Goal: Task Accomplishment & Management: Manage account settings

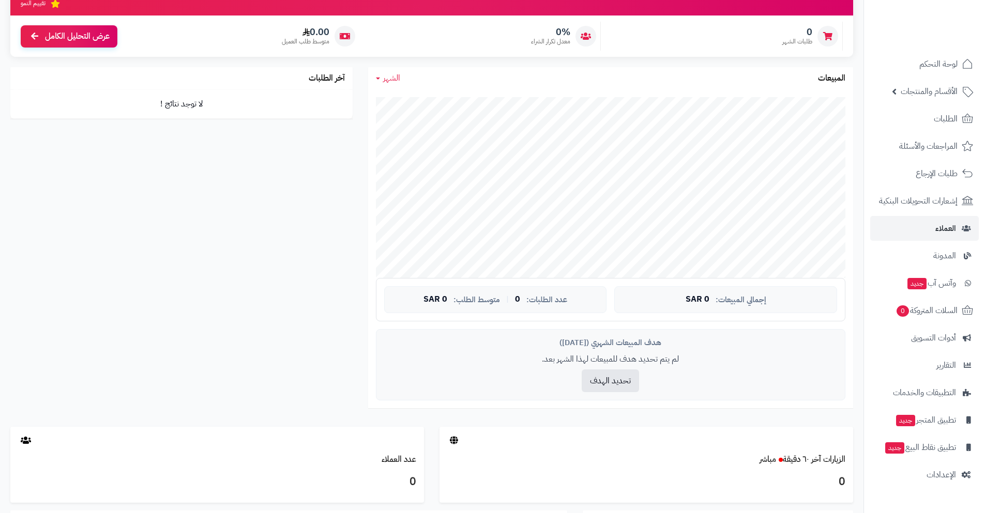
scroll to position [155, 0]
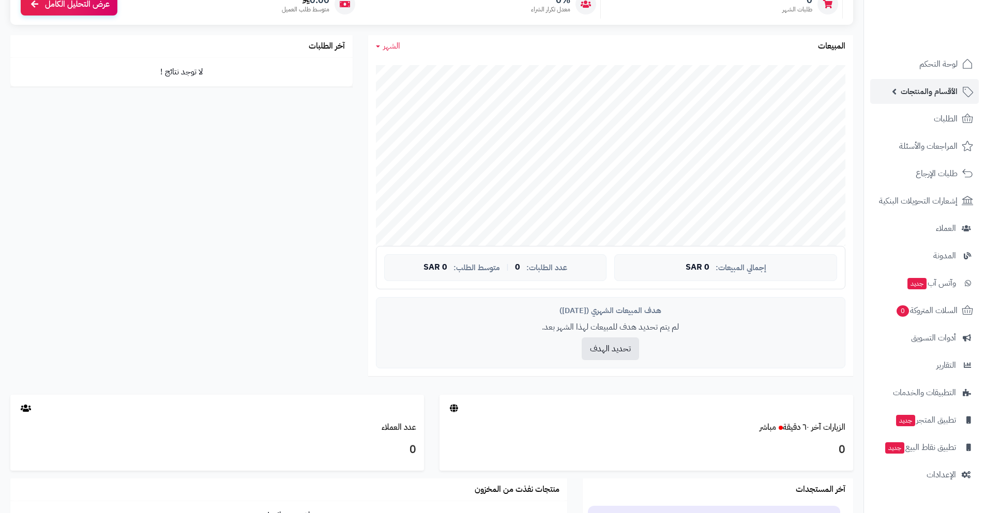
click at [946, 94] on span "الأقسام والمنتجات" at bounding box center [929, 91] width 57 height 14
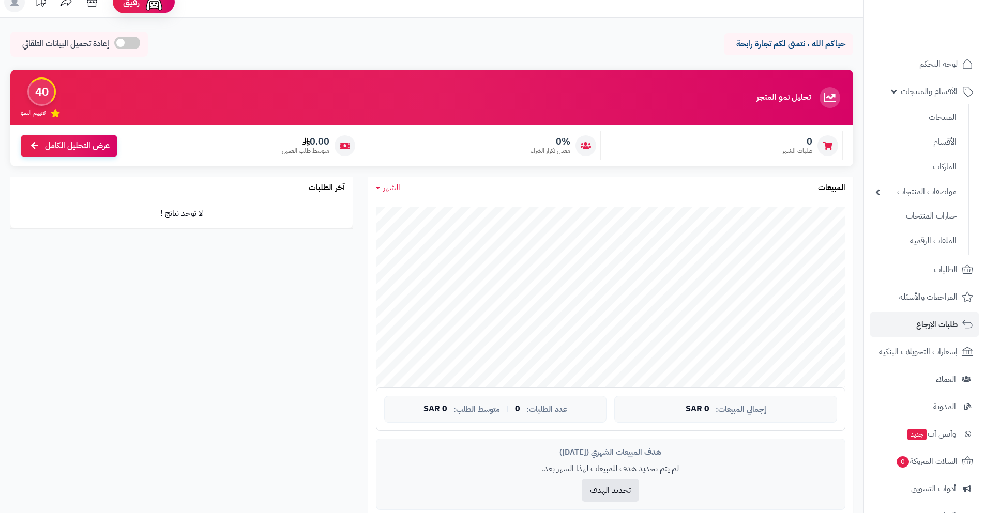
scroll to position [0, 0]
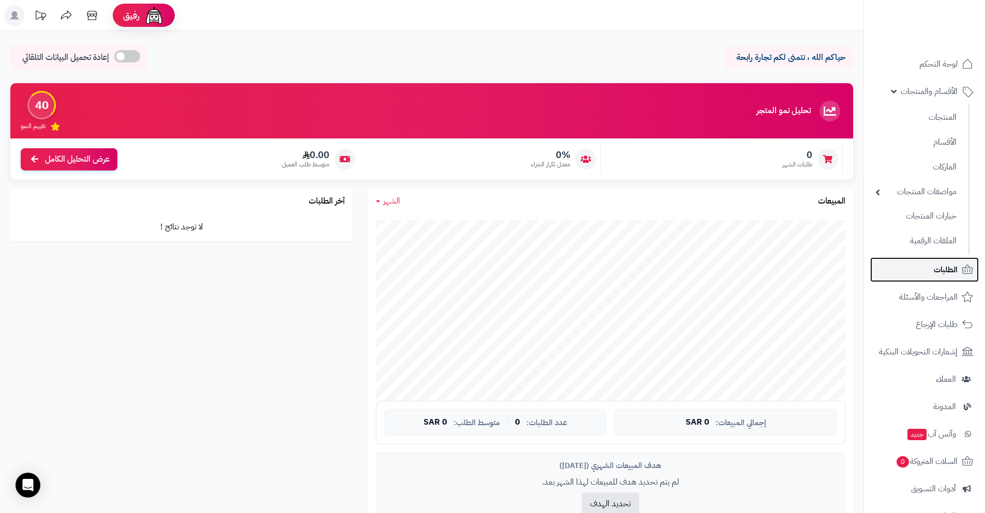
click at [936, 269] on span "الطلبات" at bounding box center [946, 270] width 24 height 14
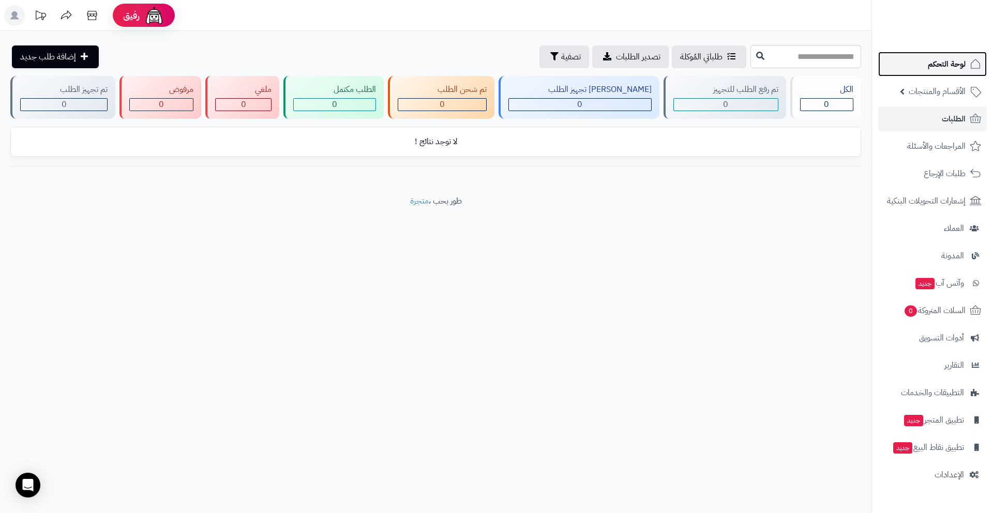
click at [945, 71] on link "لوحة التحكم" at bounding box center [932, 64] width 109 height 25
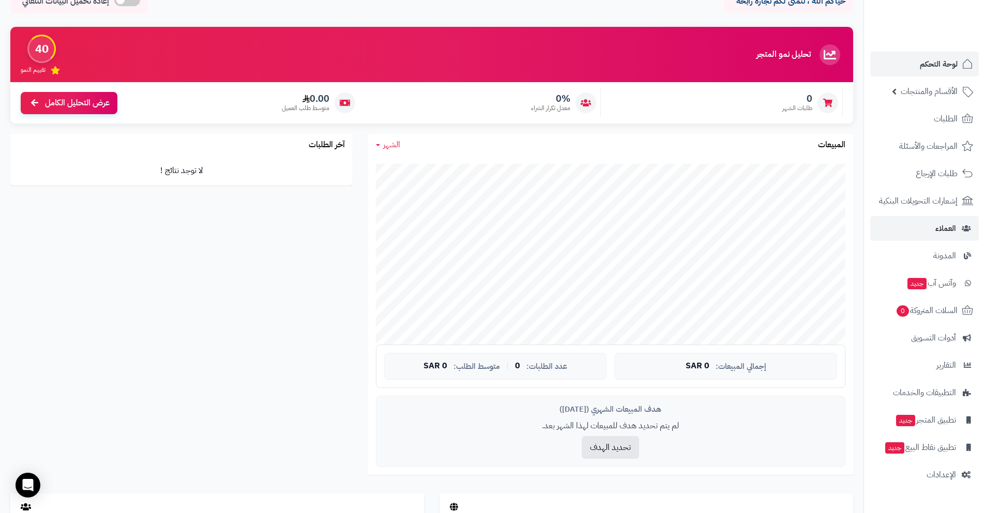
scroll to position [155, 0]
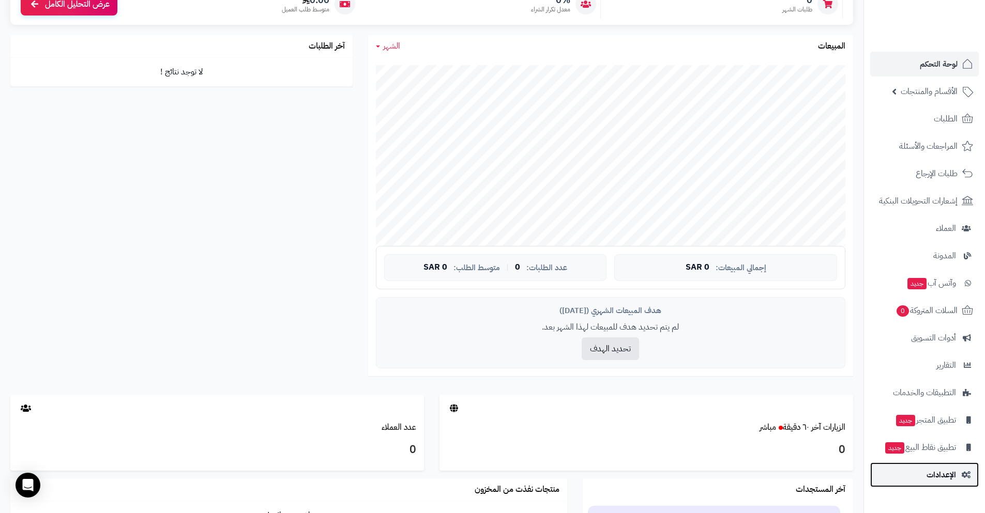
click at [922, 469] on link "الإعدادات" at bounding box center [924, 475] width 109 height 25
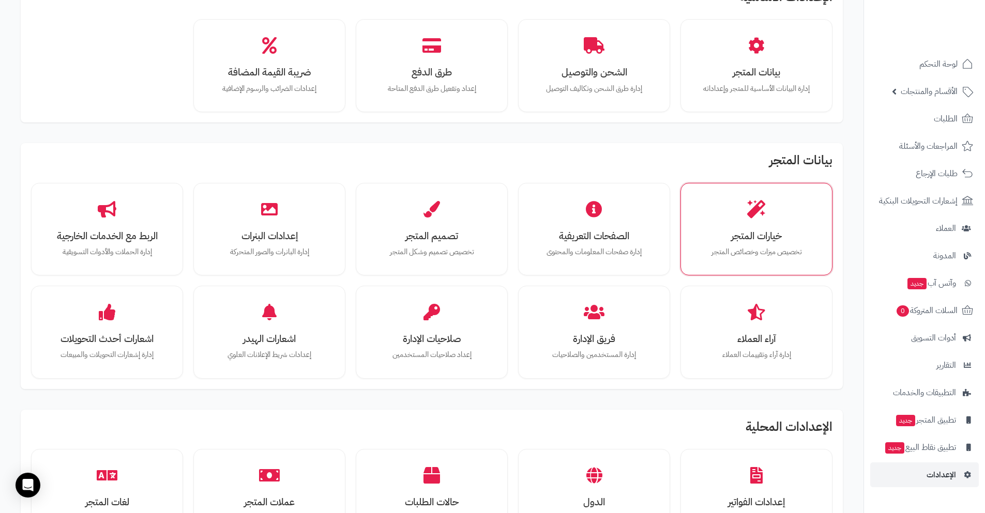
scroll to position [76, 0]
click at [730, 232] on h3 "خيارات المتجر" at bounding box center [756, 235] width 116 height 11
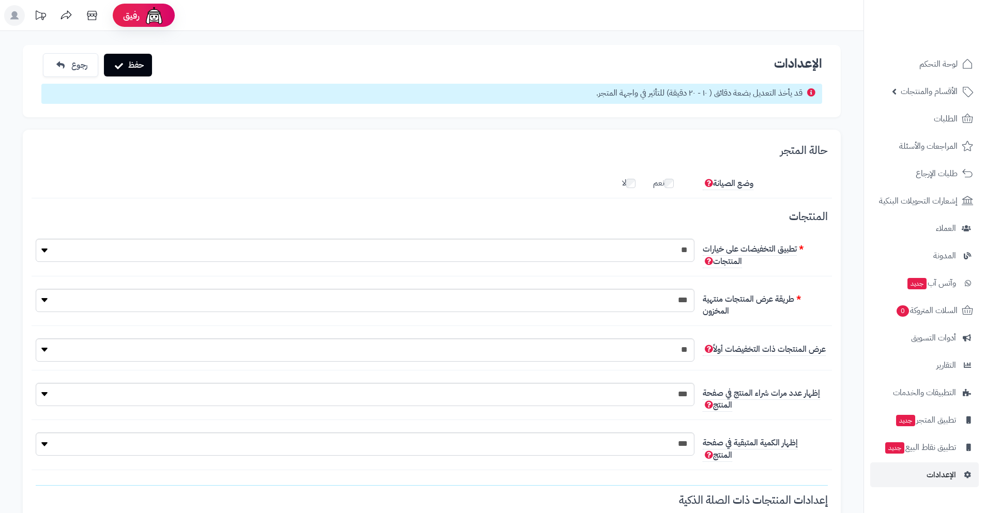
scroll to position [8, 0]
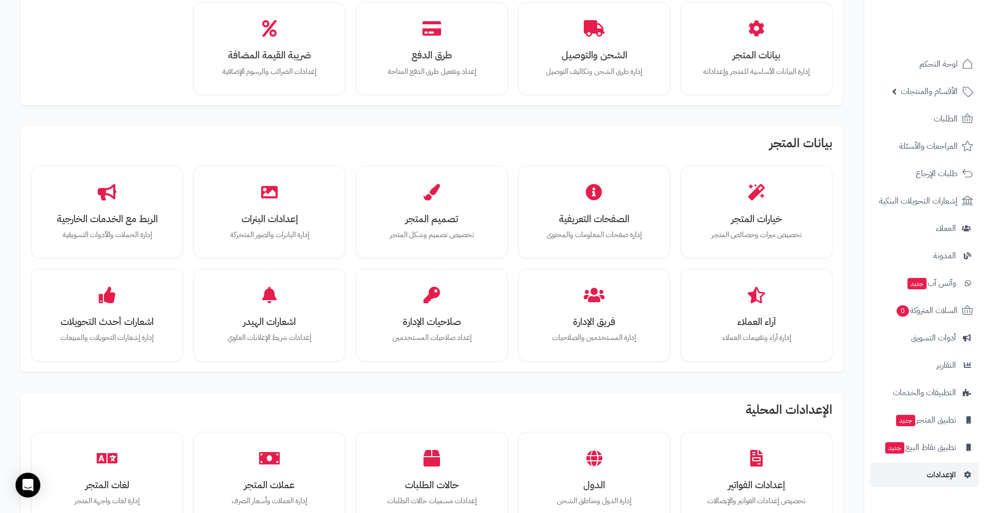
scroll to position [94, 0]
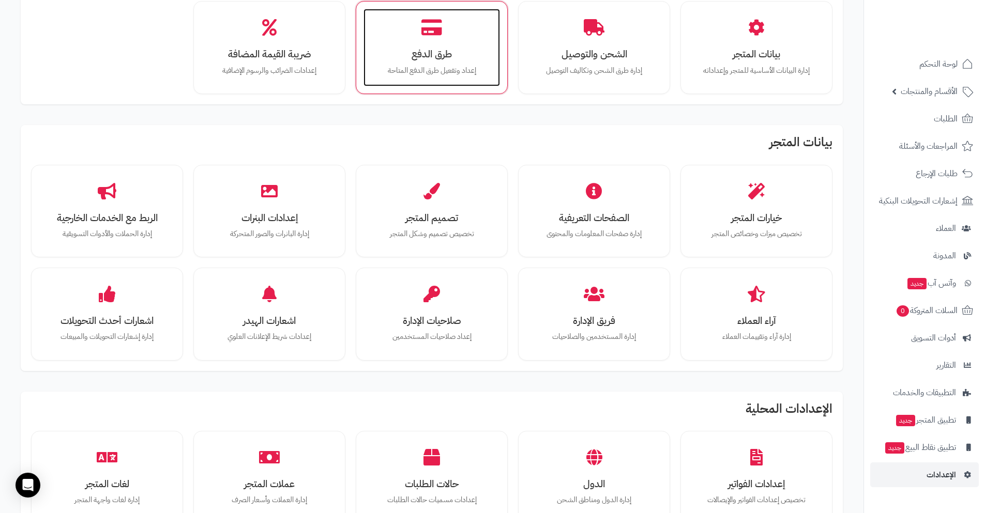
click at [431, 59] on h3 "طرق الدفع" at bounding box center [432, 54] width 116 height 11
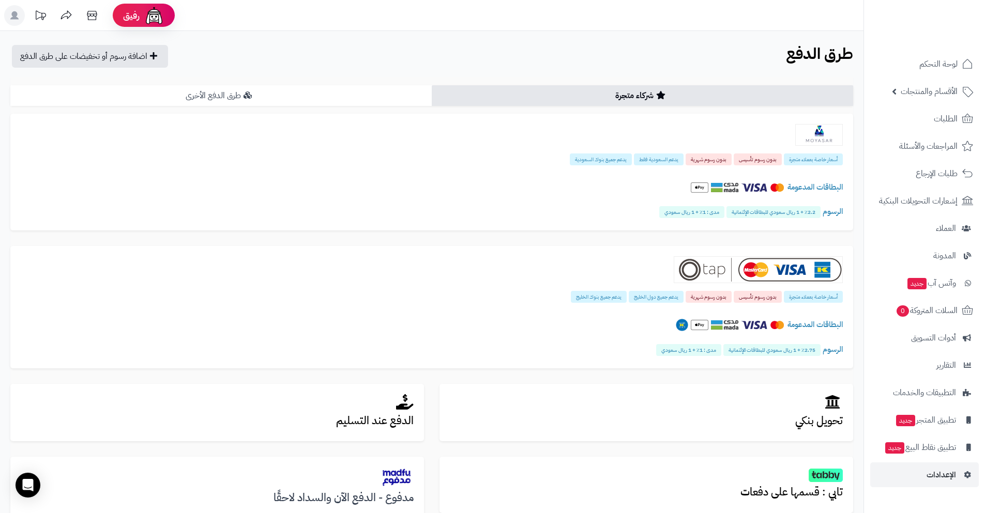
click at [246, 93] on icon at bounding box center [247, 95] width 8 height 8
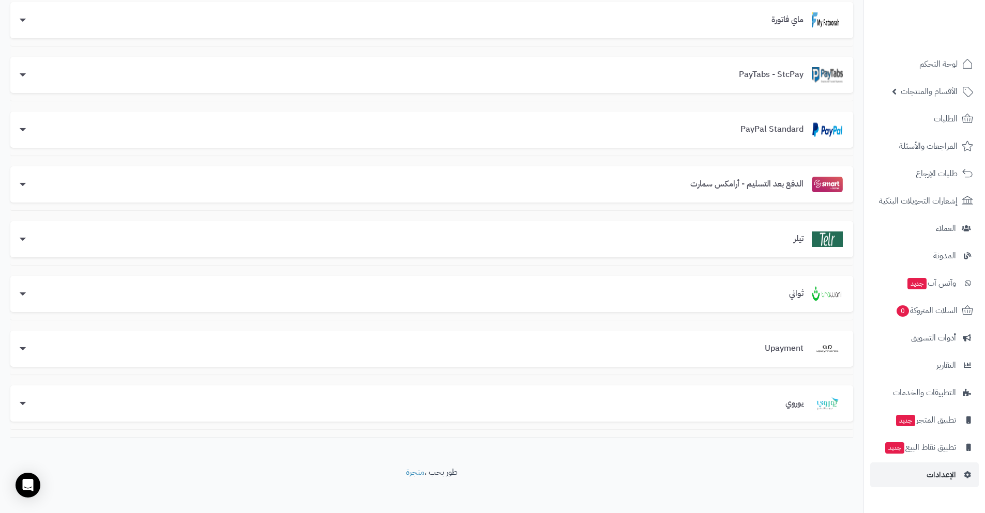
scroll to position [289, 0]
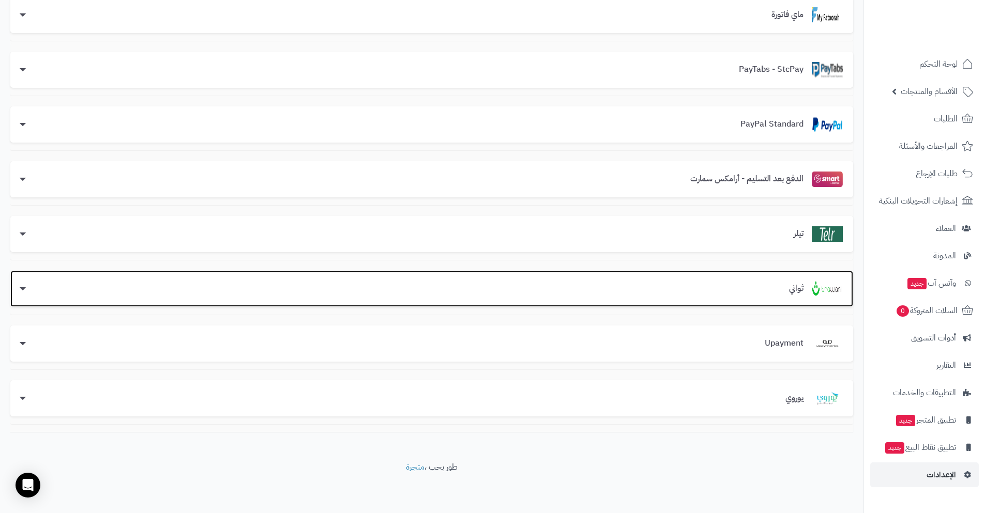
click at [759, 285] on div "ثواني" at bounding box center [432, 289] width 822 height 16
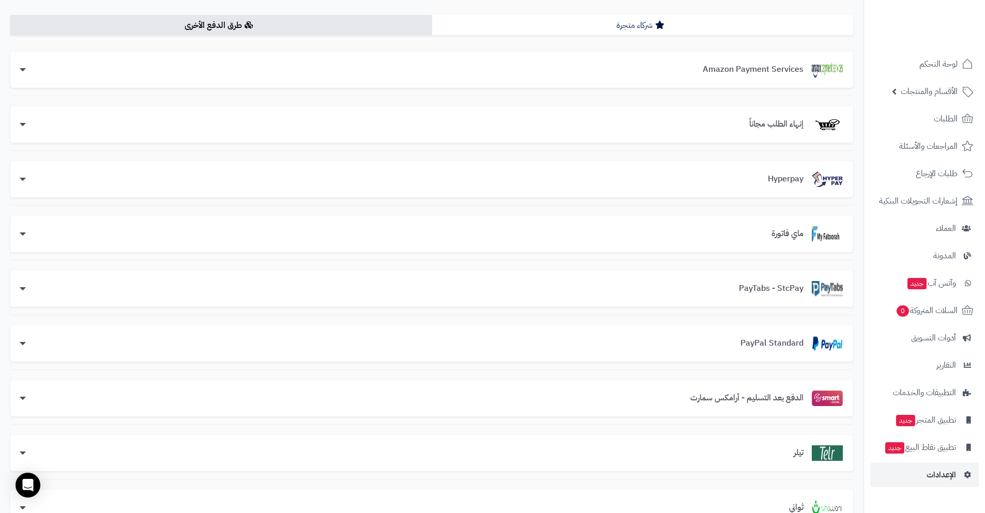
scroll to position [52, 0]
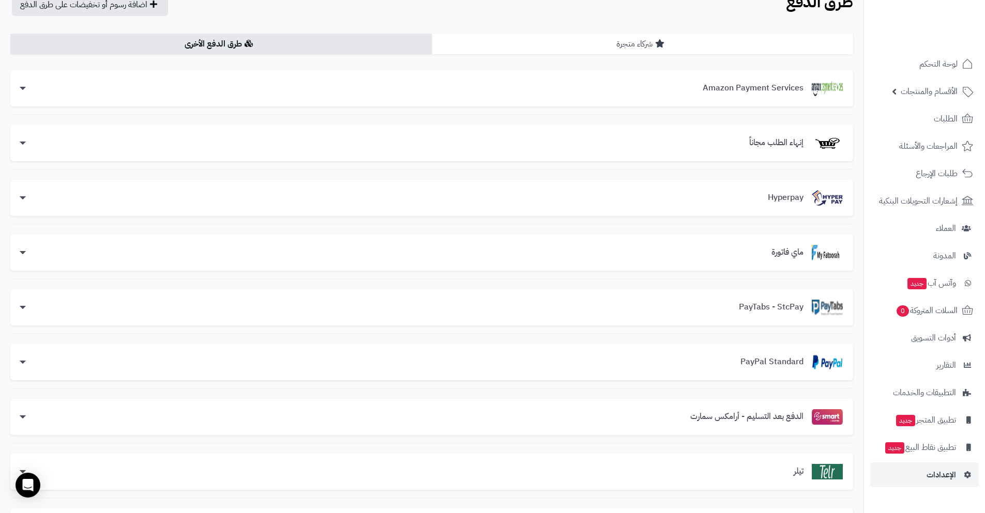
click at [687, 35] on link "شركاء متجرة" at bounding box center [642, 44] width 421 height 21
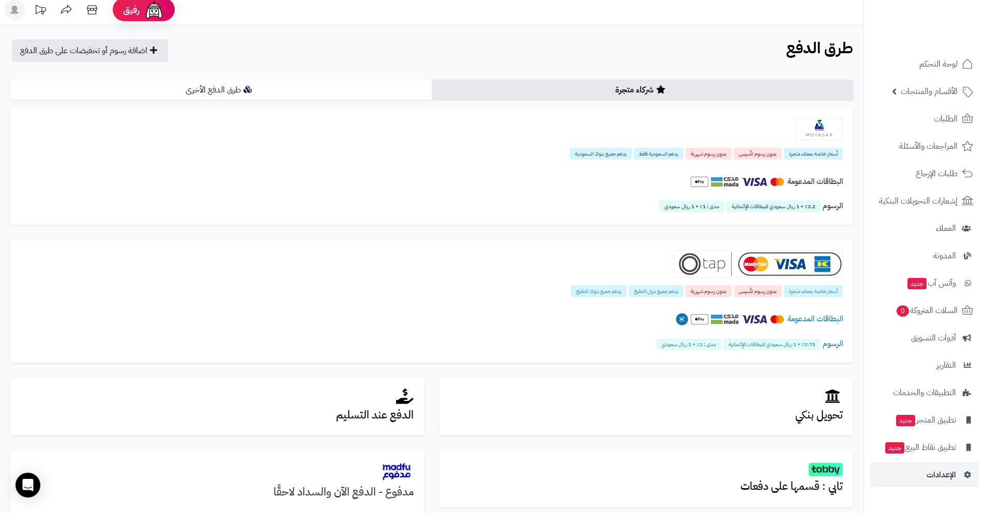
scroll to position [0, 0]
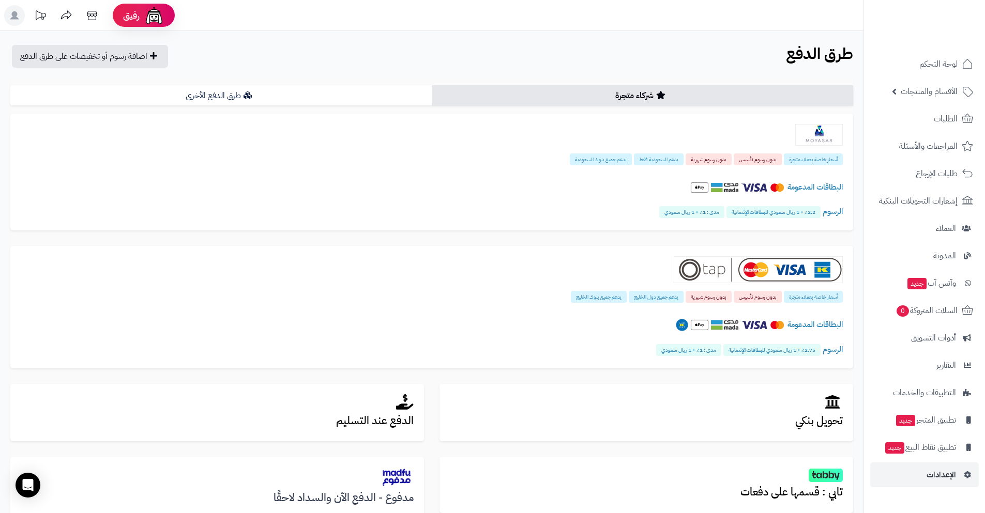
click at [330, 80] on div "**********" at bounding box center [431, 346] width 843 height 537
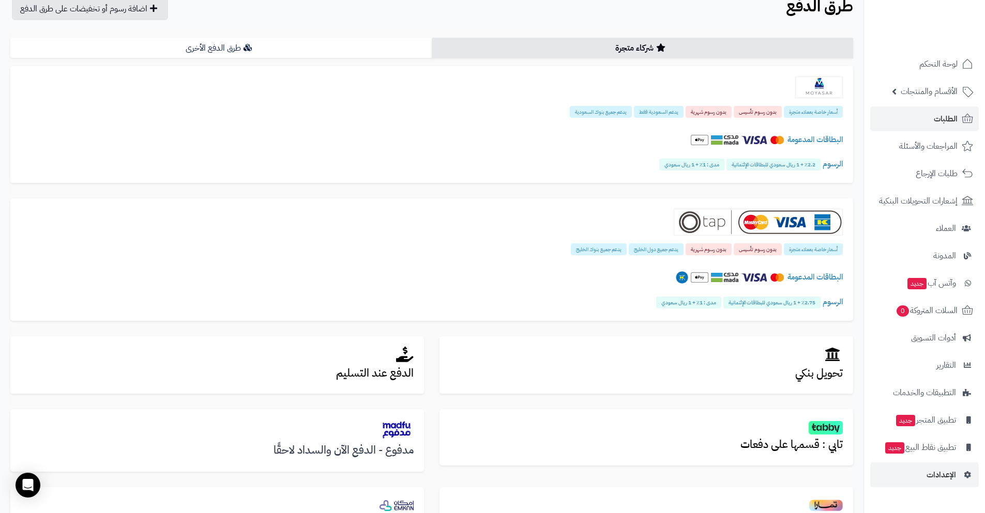
scroll to position [52, 0]
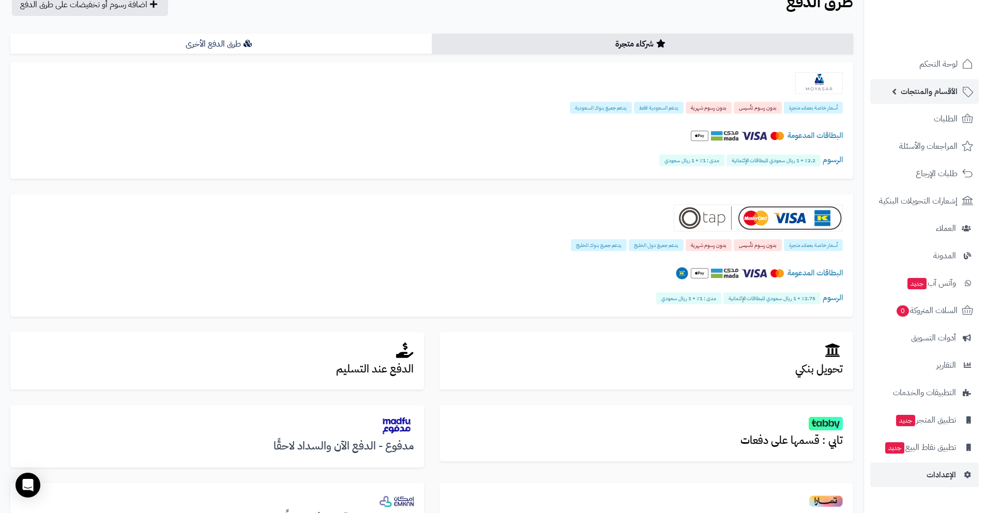
click at [939, 95] on span "الأقسام والمنتجات" at bounding box center [929, 91] width 57 height 14
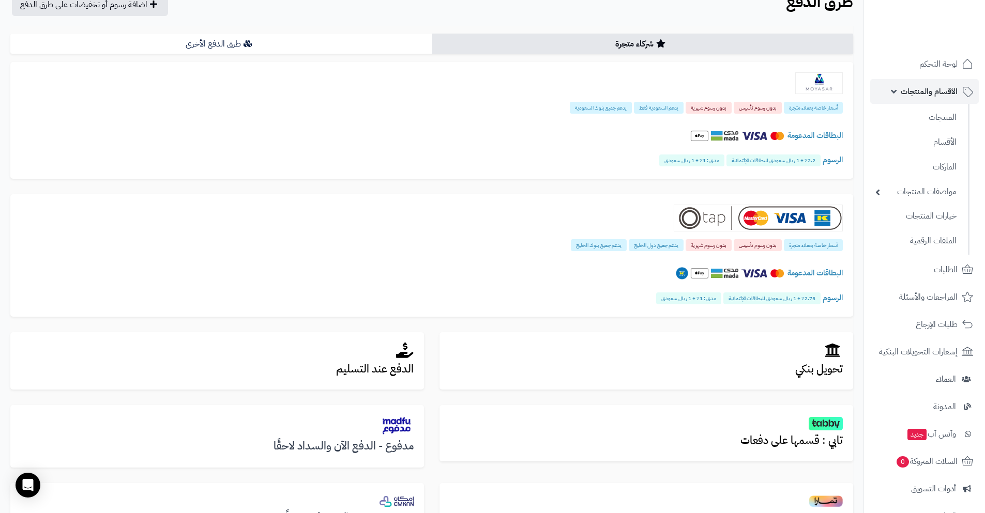
click at [939, 95] on span "الأقسام والمنتجات" at bounding box center [929, 91] width 57 height 14
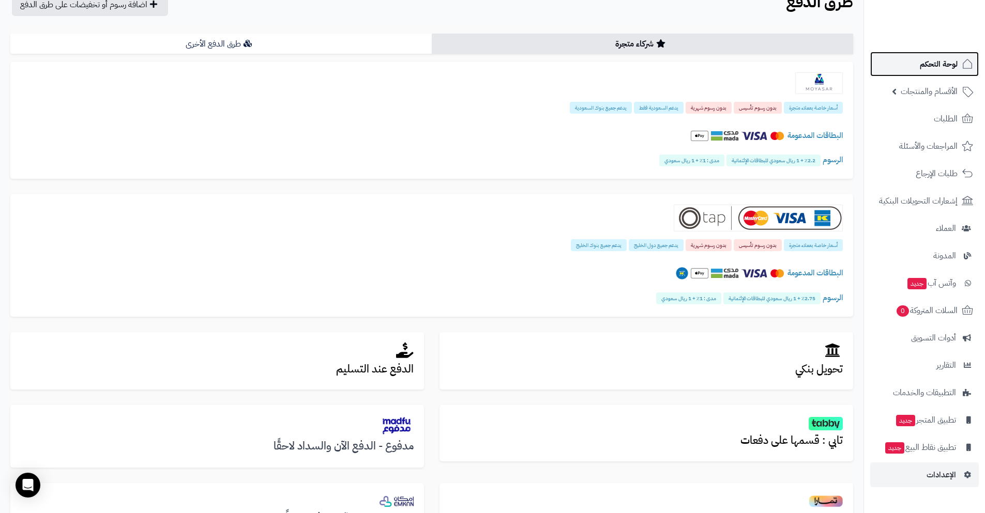
click at [948, 66] on span "لوحة التحكم" at bounding box center [939, 64] width 38 height 14
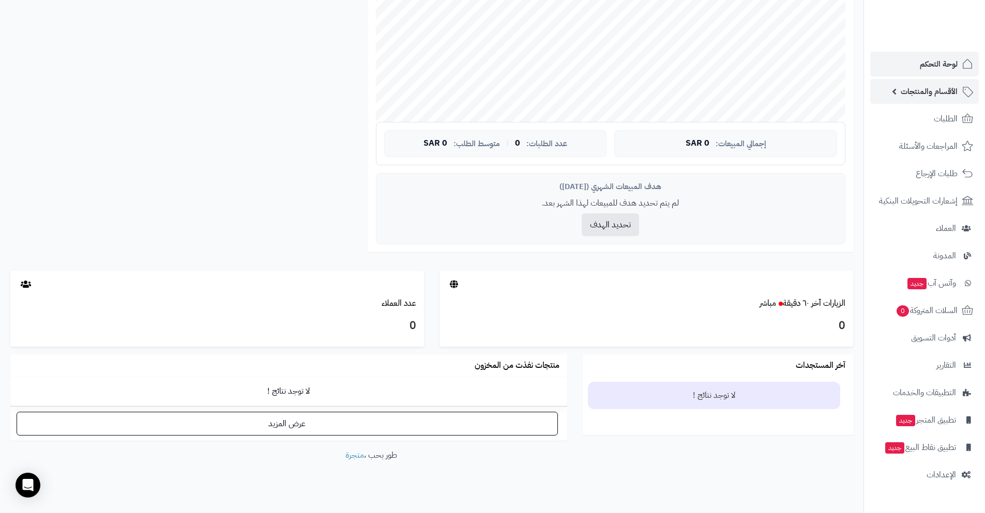
scroll to position [288, 0]
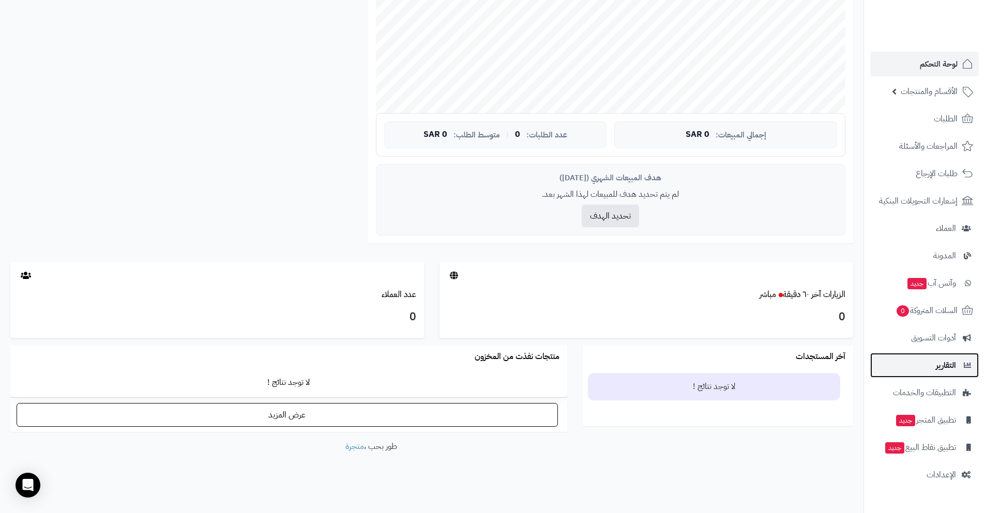
click at [948, 370] on span "التقارير" at bounding box center [946, 365] width 20 height 14
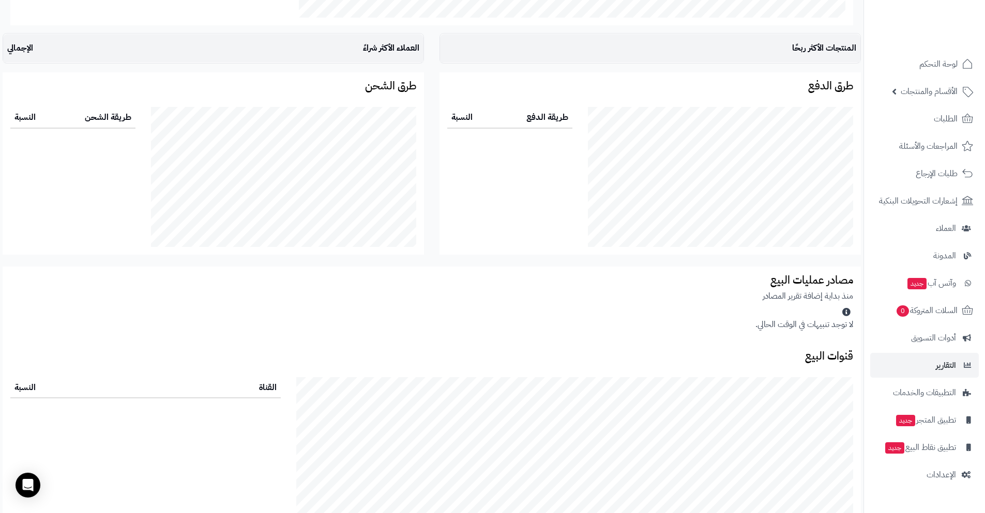
scroll to position [950, 0]
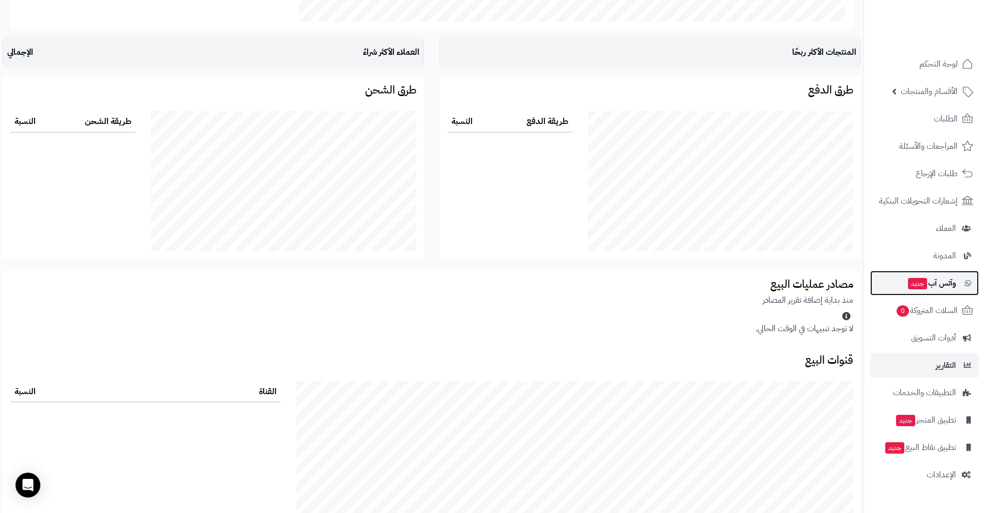
click at [945, 283] on span "وآتس آب جديد" at bounding box center [931, 283] width 49 height 14
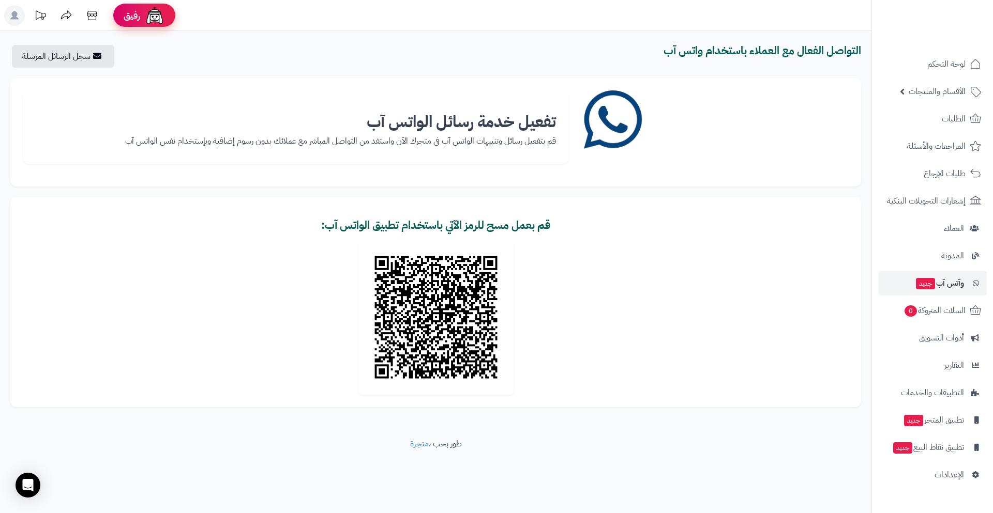
click at [147, 10] on img at bounding box center [154, 15] width 21 height 21
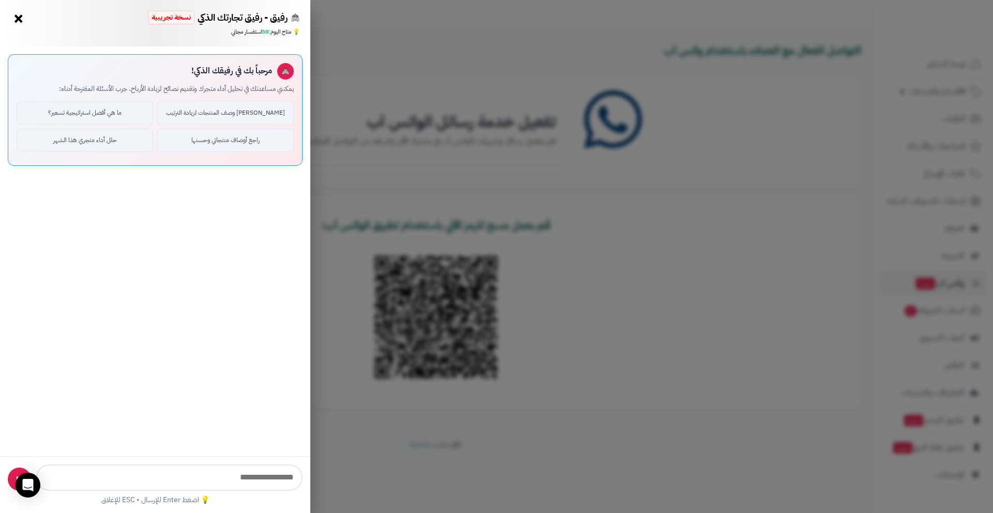
click at [230, 477] on input "text" at bounding box center [169, 478] width 266 height 26
type input "**********"
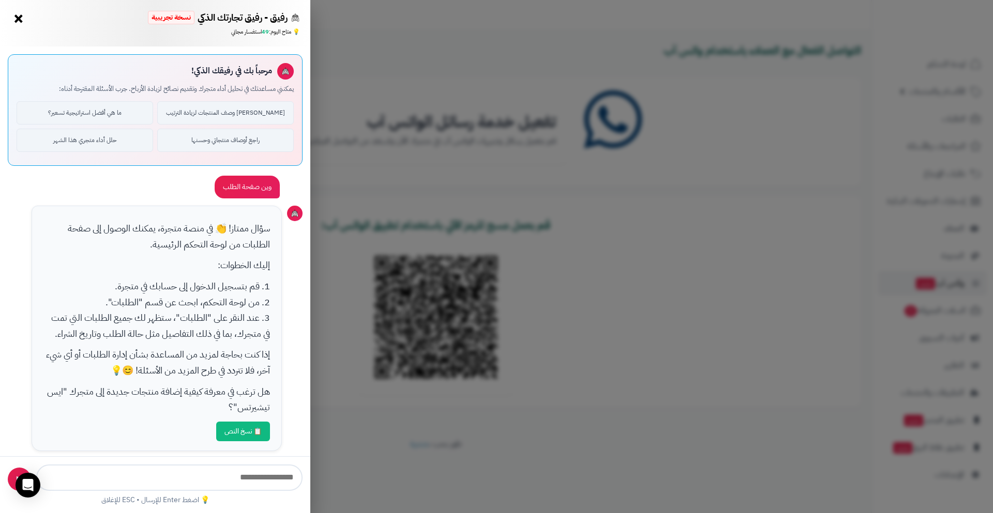
scroll to position [9, 0]
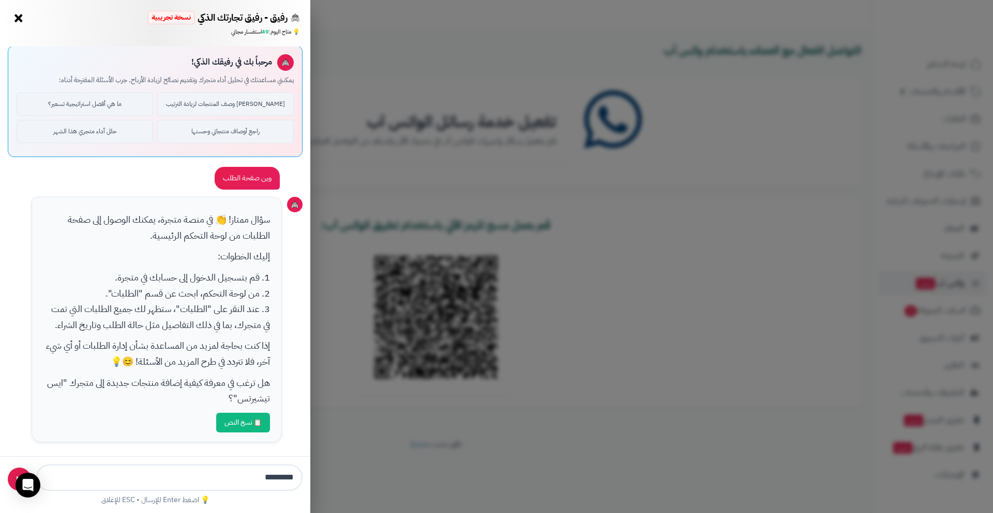
type input "********"
click at [11, 17] on button "×" at bounding box center [18, 18] width 17 height 17
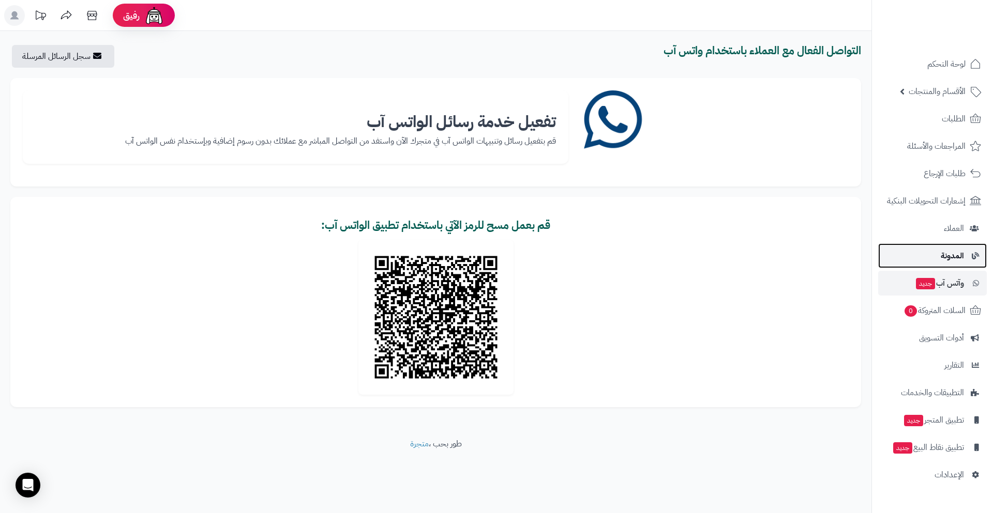
click at [958, 263] on span "المدونة" at bounding box center [951, 256] width 23 height 14
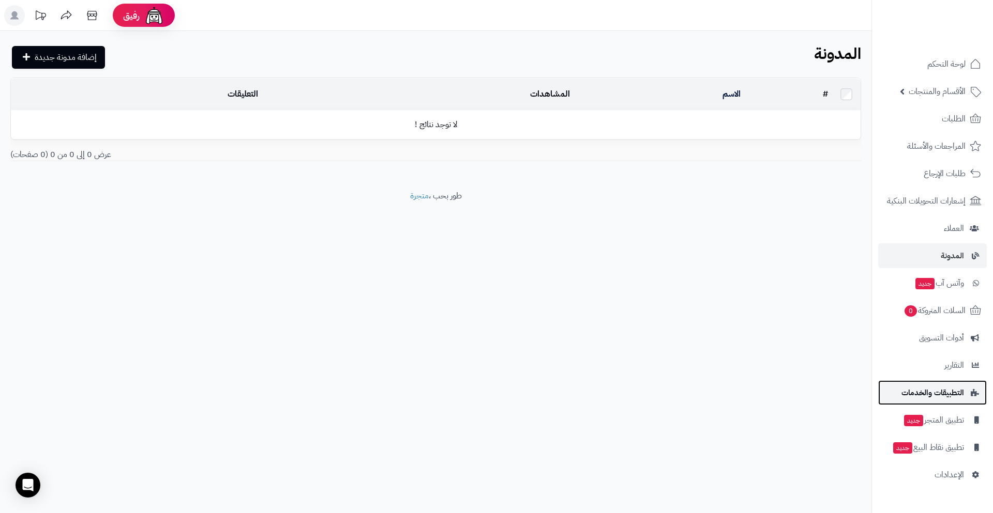
click at [936, 400] on link "التطبيقات والخدمات" at bounding box center [932, 392] width 109 height 25
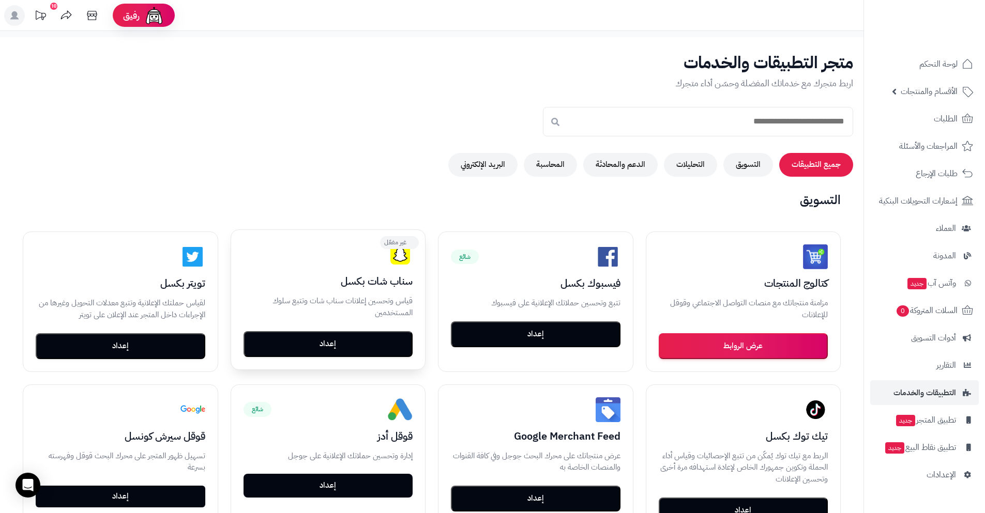
drag, startPoint x: 333, startPoint y: 173, endPoint x: 374, endPoint y: 236, distance: 75.1
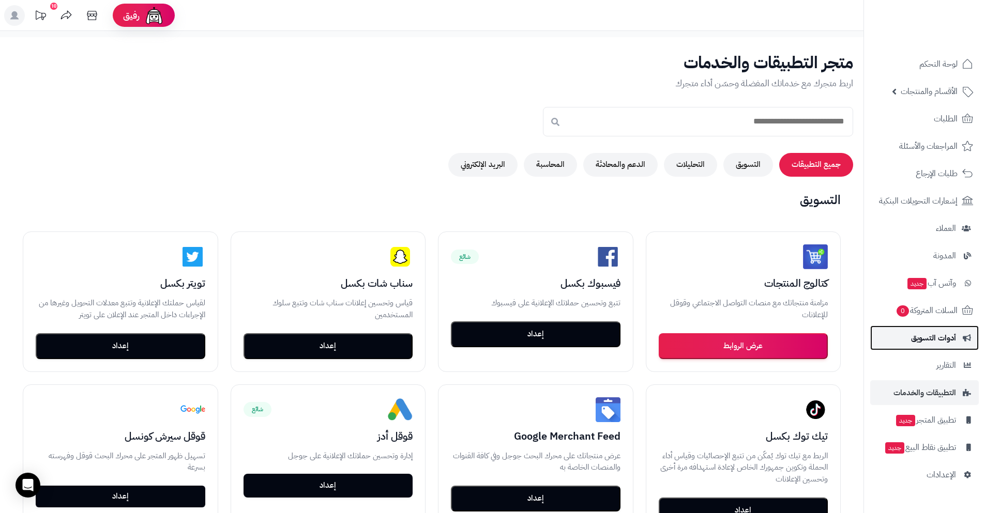
click at [926, 336] on span "أدوات التسويق" at bounding box center [933, 338] width 45 height 14
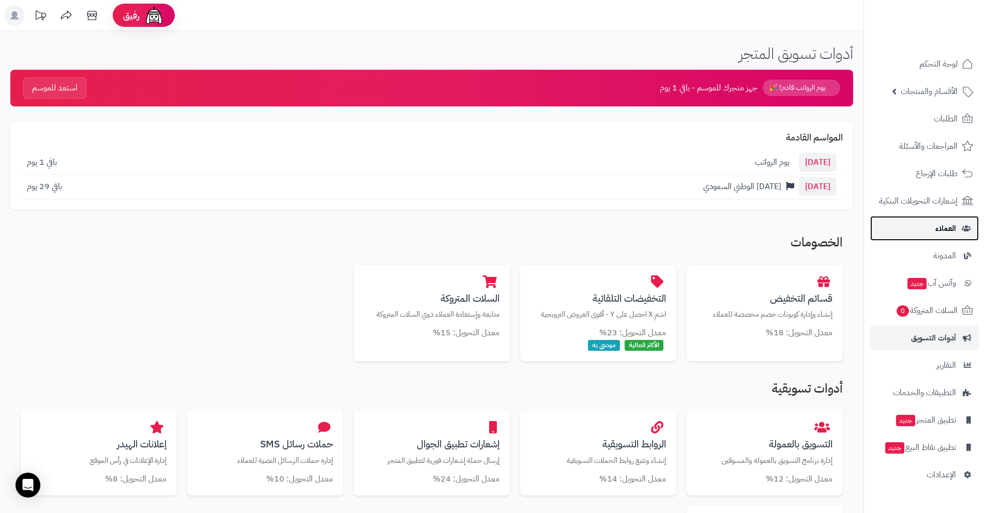
click at [931, 232] on link "العملاء" at bounding box center [924, 228] width 109 height 25
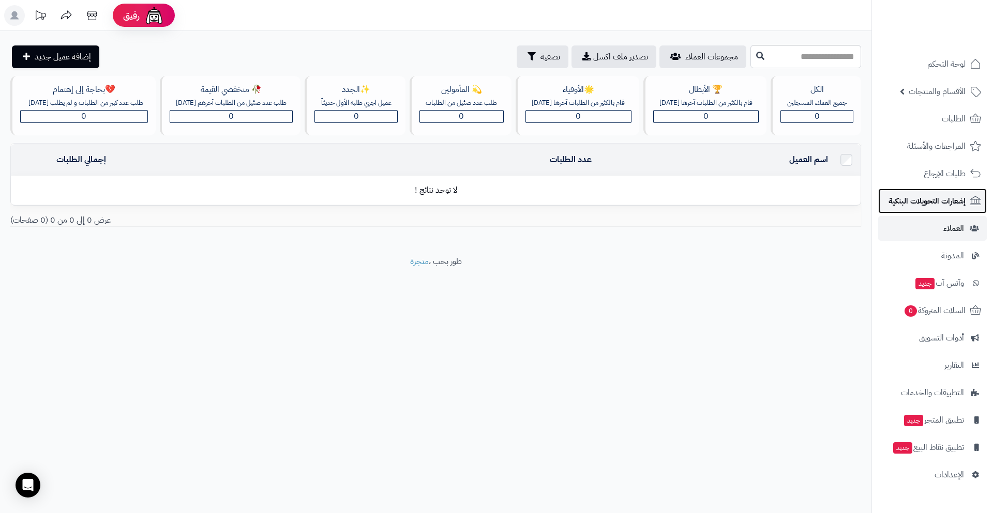
click at [934, 205] on span "إشعارات التحويلات البنكية" at bounding box center [926, 201] width 77 height 14
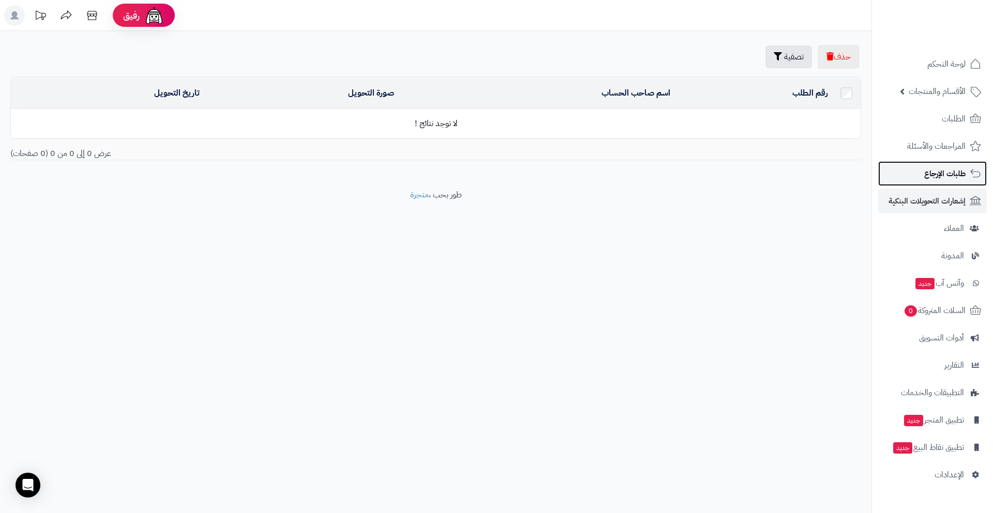
click at [937, 186] on link "طلبات الإرجاع" at bounding box center [932, 173] width 109 height 25
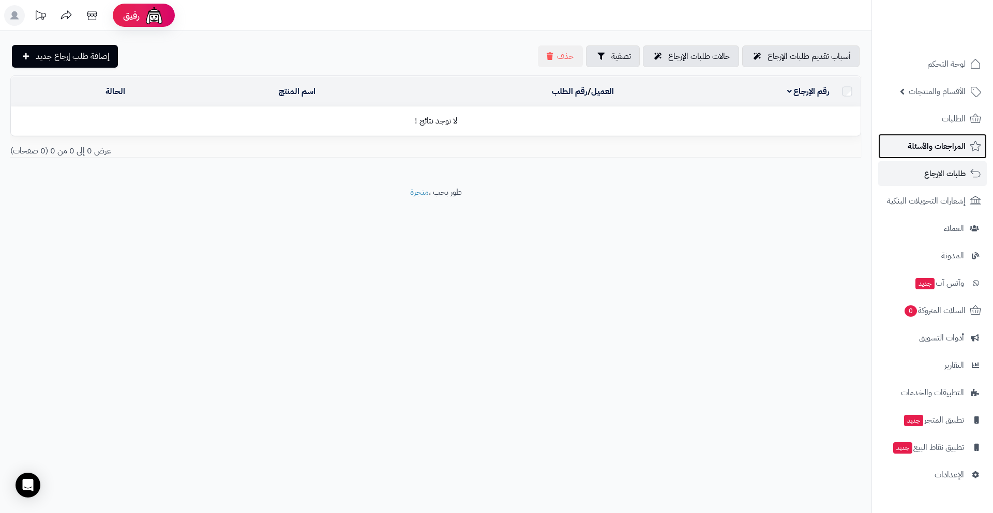
click at [943, 153] on span "المراجعات والأسئلة" at bounding box center [936, 146] width 58 height 14
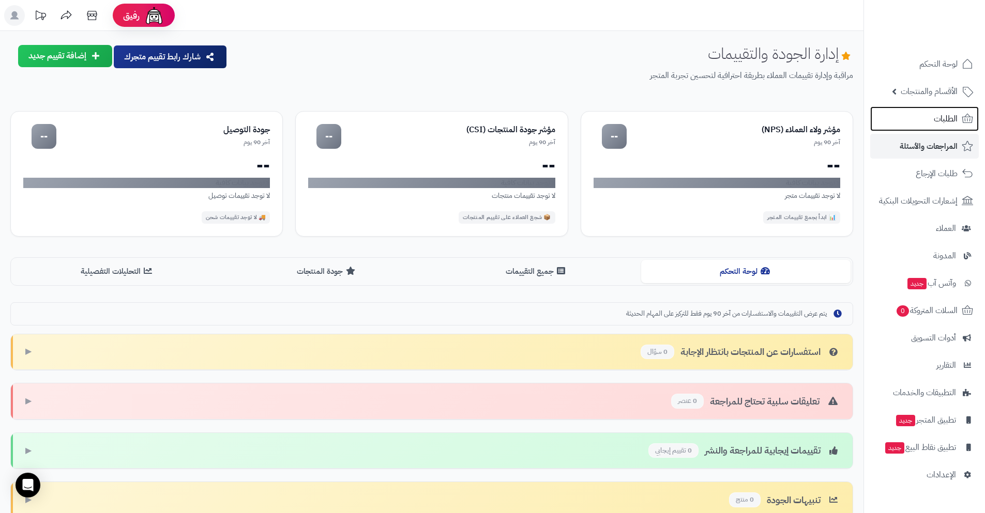
click at [931, 119] on link "الطلبات" at bounding box center [924, 118] width 109 height 25
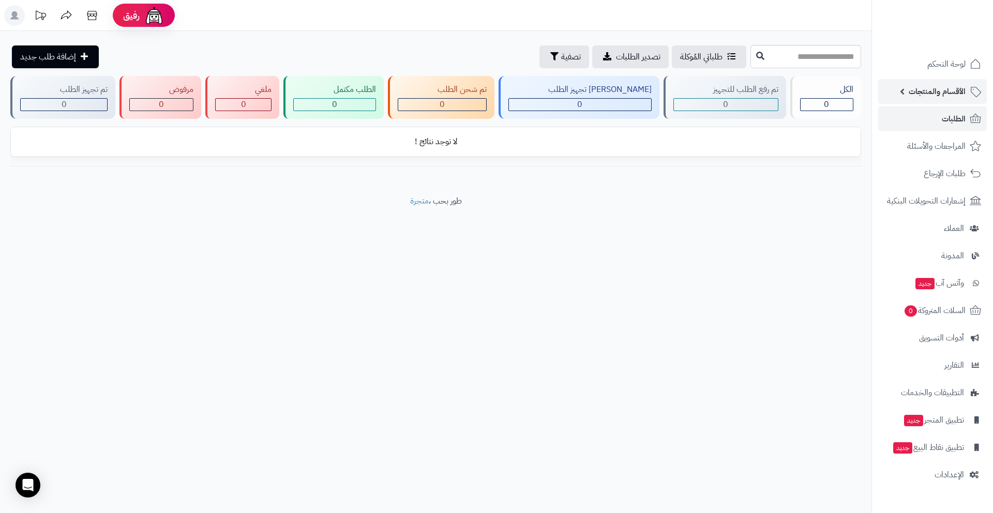
click at [935, 99] on link "الأقسام والمنتجات" at bounding box center [932, 91] width 109 height 25
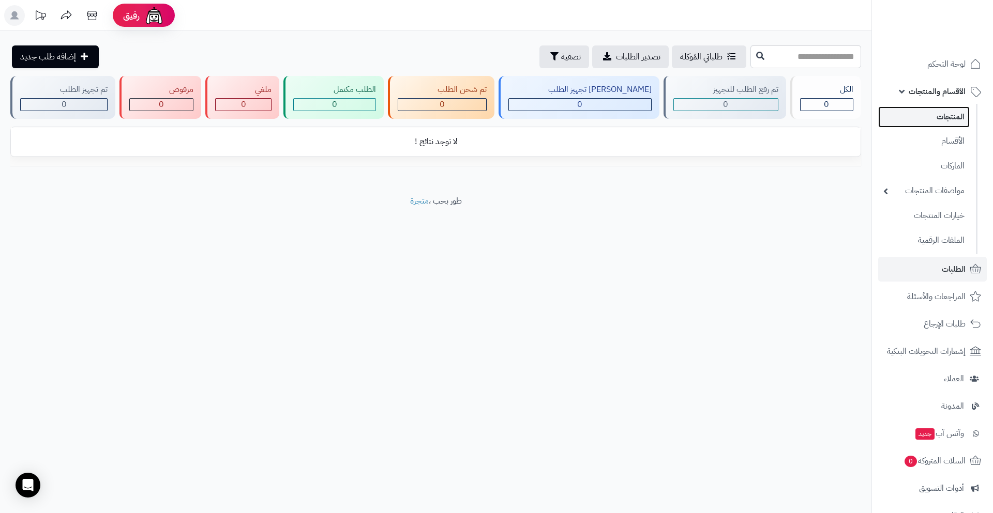
click at [938, 110] on link "المنتجات" at bounding box center [924, 116] width 92 height 21
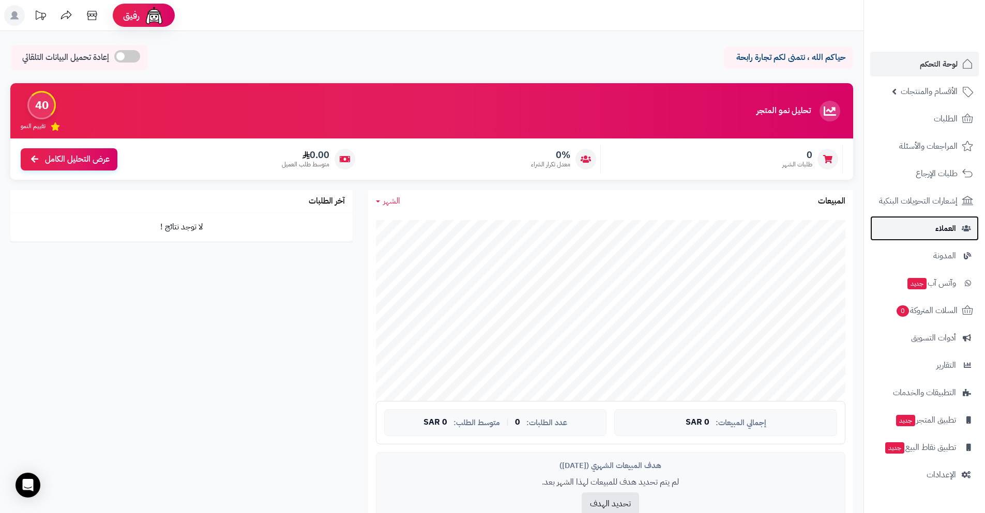
click at [946, 235] on span "العملاء" at bounding box center [945, 228] width 21 height 14
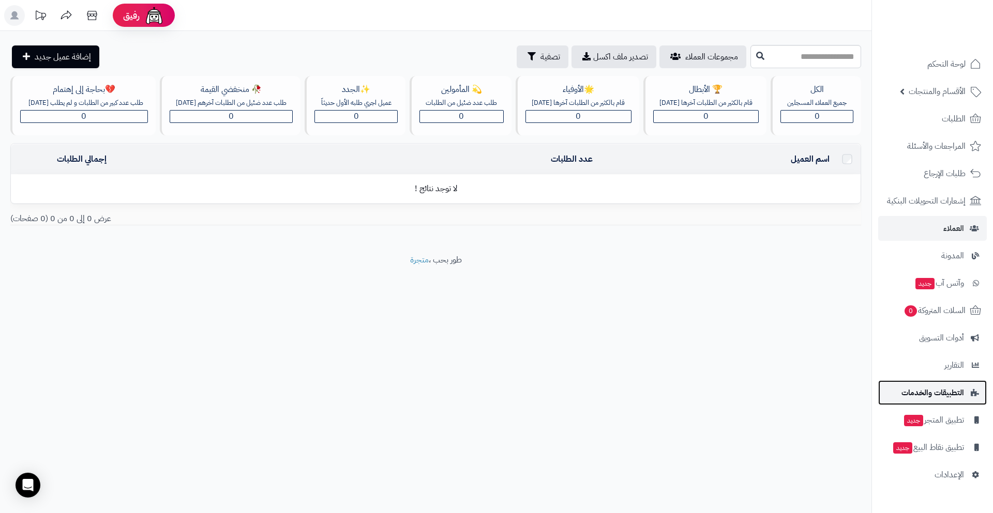
click at [947, 390] on span "التطبيقات والخدمات" at bounding box center [932, 393] width 63 height 14
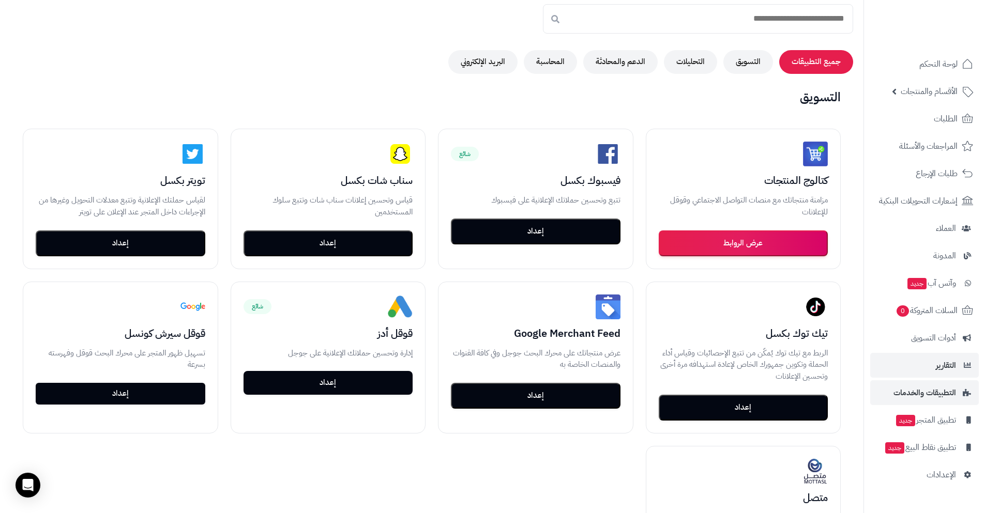
scroll to position [103, 0]
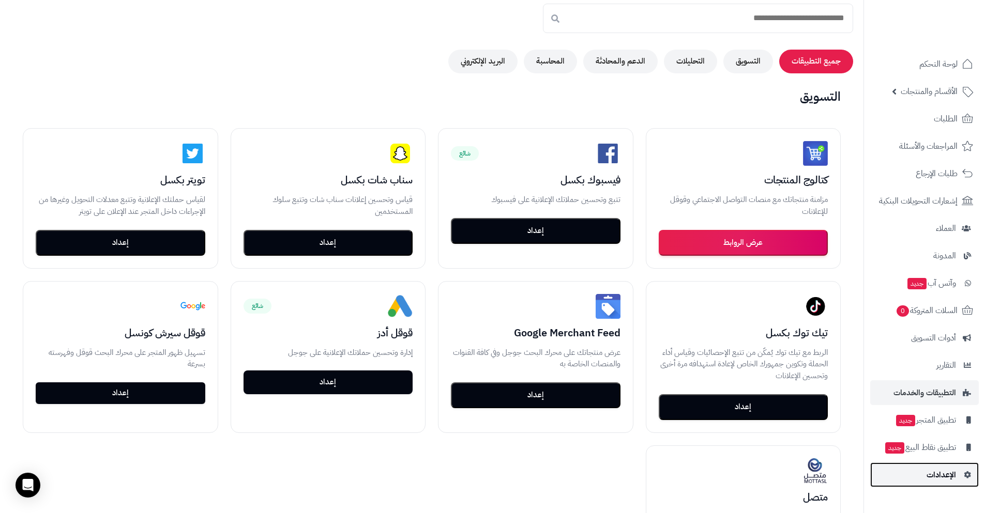
click at [947, 470] on span "الإعدادات" at bounding box center [940, 475] width 29 height 14
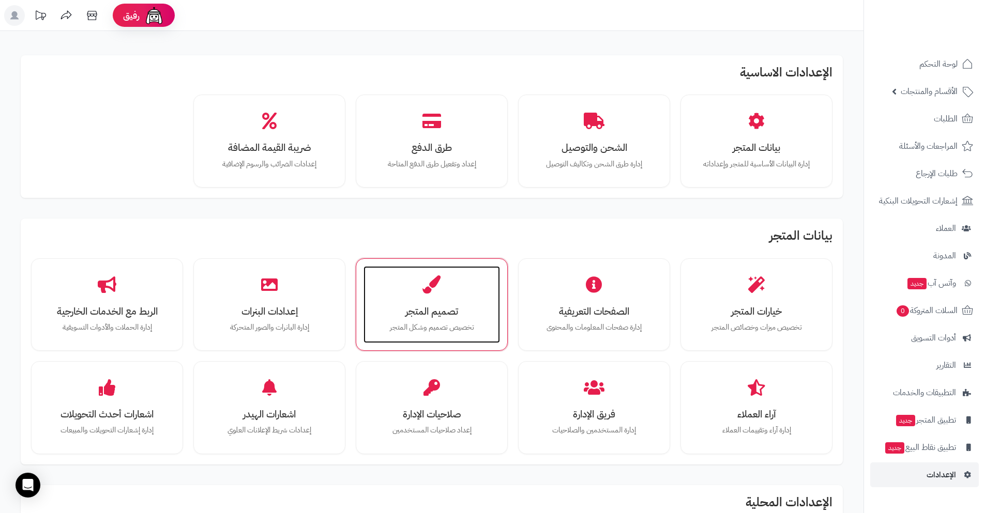
click at [387, 283] on div "تصميم المتجر تخصيص تصميم وشكل المتجر" at bounding box center [431, 305] width 136 height 78
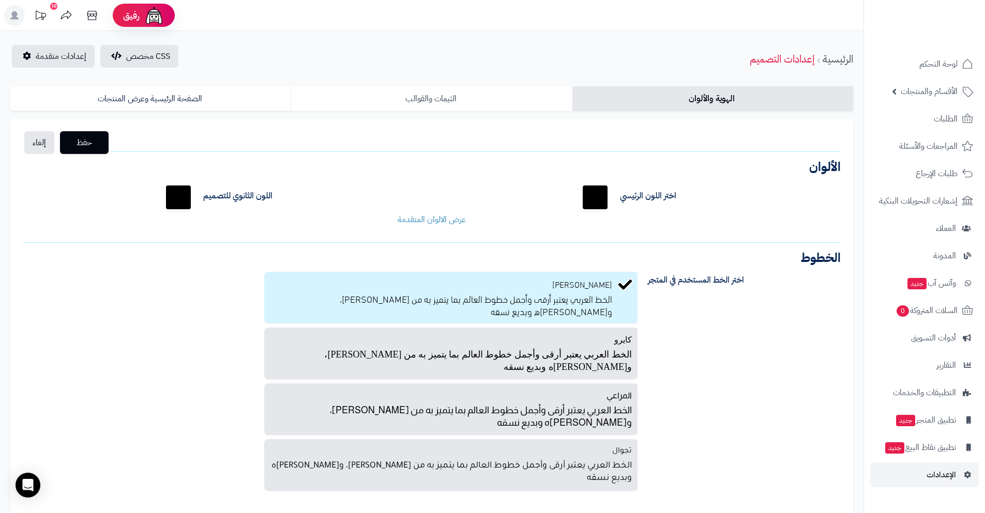
click at [471, 107] on link "الثيمات والقوالب" at bounding box center [431, 98] width 281 height 25
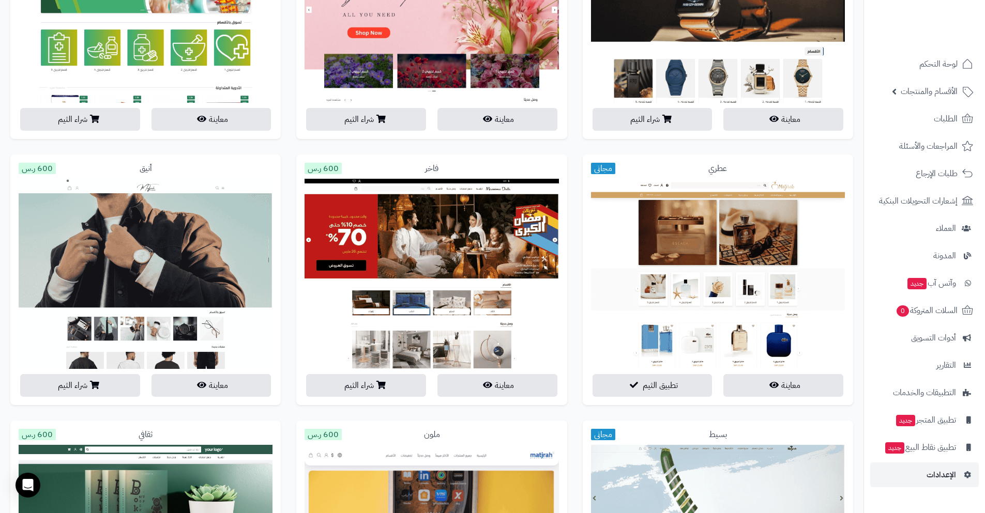
scroll to position [527, 0]
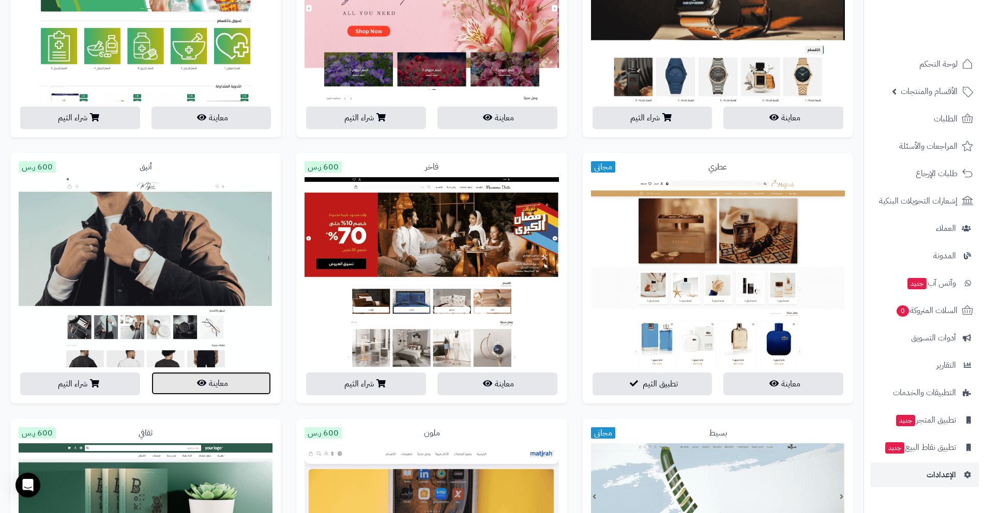
click at [219, 383] on button "معاينة" at bounding box center [211, 383] width 120 height 23
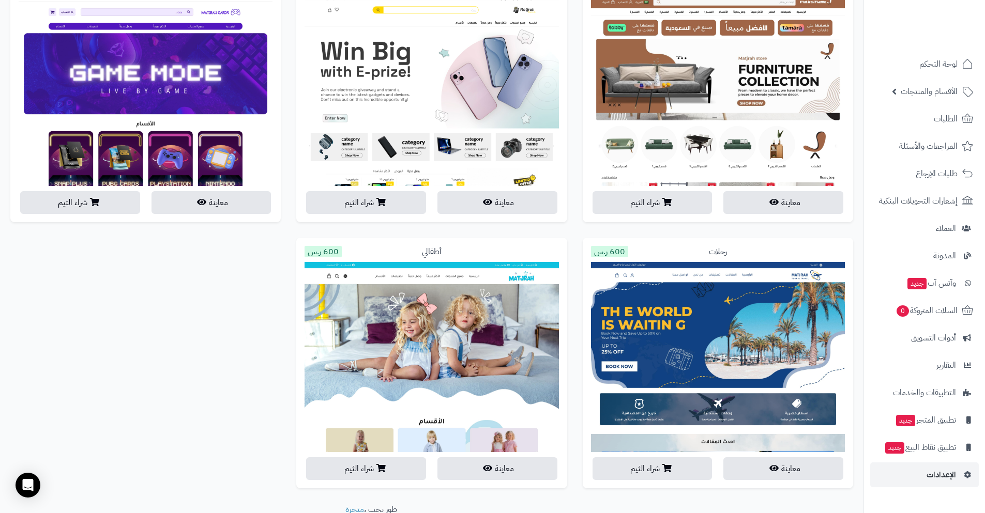
scroll to position [2102, 0]
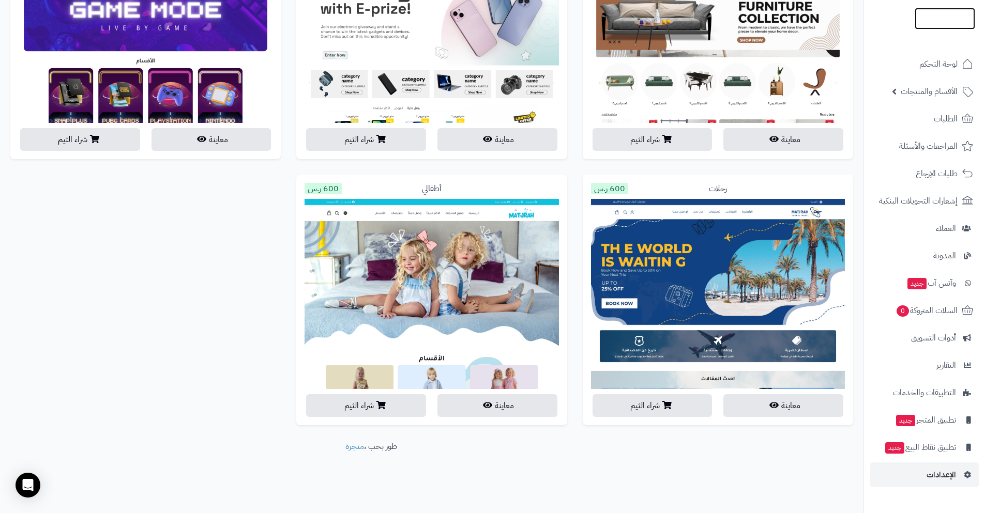
click at [957, 29] on img at bounding box center [945, 40] width 60 height 22
